Goal: Information Seeking & Learning: Learn about a topic

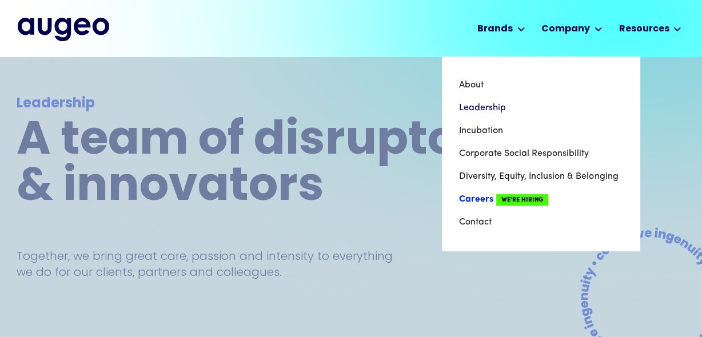
click at [505, 199] on span "We're Hiring" at bounding box center [522, 199] width 52 height 11
